Goal: Find specific page/section: Find specific page/section

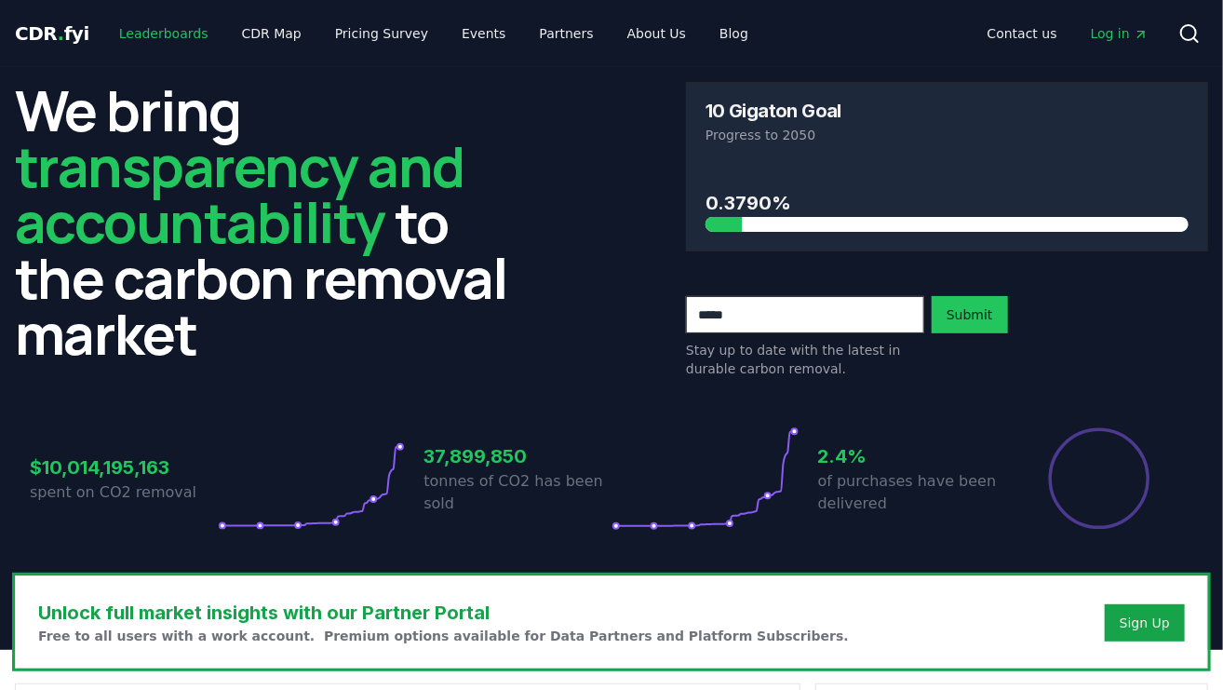
click at [148, 20] on link "Leaderboards" at bounding box center [163, 34] width 119 height 34
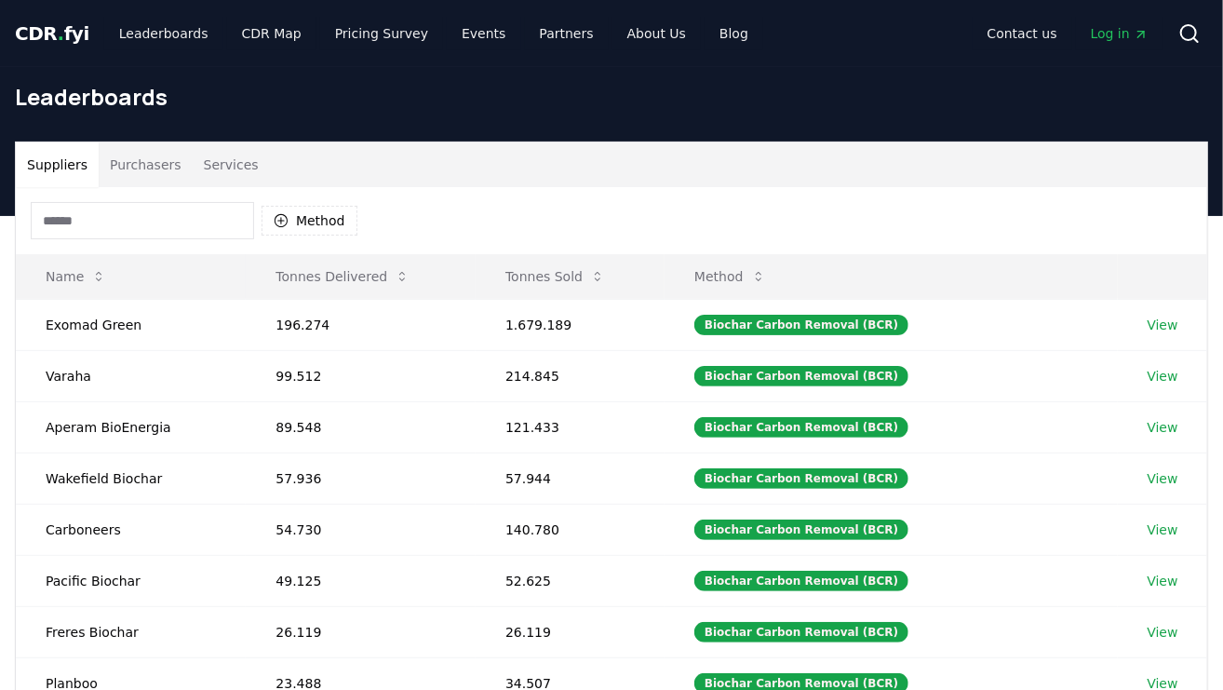
click at [141, 233] on input at bounding box center [142, 220] width 223 height 37
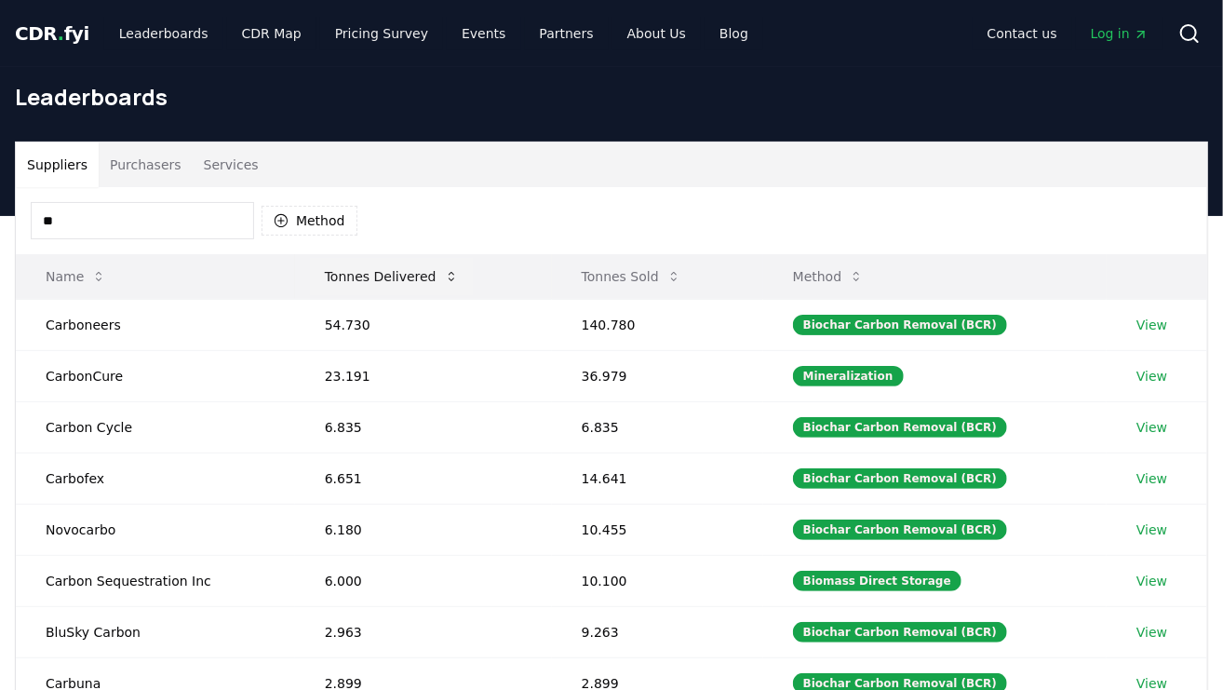
type input "*"
